Goal: Information Seeking & Learning: Learn about a topic

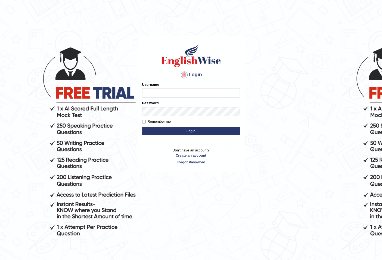
drag, startPoint x: 0, startPoint y: 0, endPoint x: 161, endPoint y: 95, distance: 186.6
click at [161, 95] on input "Username" at bounding box center [191, 93] width 98 height 9
type input "razib_parramatta"
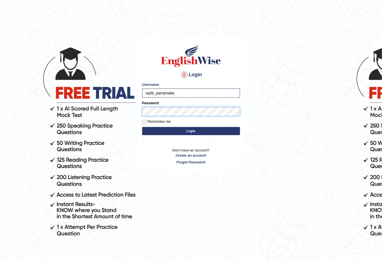
click at [142, 127] on button "Login" at bounding box center [191, 131] width 98 height 8
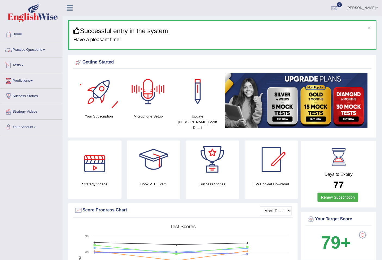
click at [33, 45] on link "Practice Questions" at bounding box center [31, 49] width 62 height 14
click at [33, 45] on link "Practice Questions" at bounding box center [30, 49] width 61 height 14
click at [31, 52] on link "Practice Questions" at bounding box center [31, 49] width 62 height 14
